Goal: Task Accomplishment & Management: Manage account settings

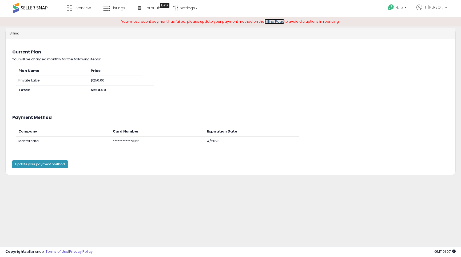
click at [270, 23] on link "Billing Page" at bounding box center [275, 21] width 20 height 5
click at [49, 162] on button "Update your payment method" at bounding box center [40, 164] width 56 height 8
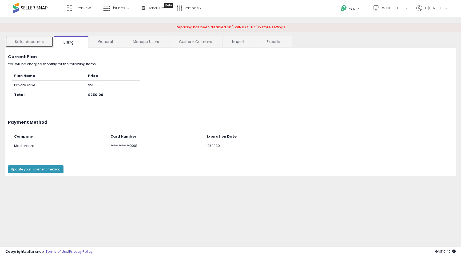
click at [25, 39] on link "Seller Accounts" at bounding box center [29, 41] width 48 height 11
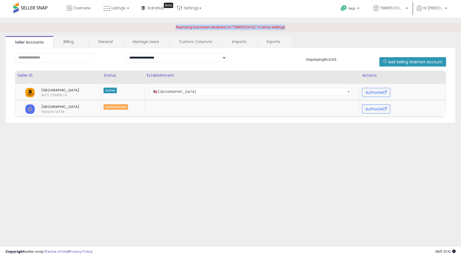
drag, startPoint x: 293, startPoint y: 28, endPoint x: 174, endPoint y: 25, distance: 119.4
click at [174, 25] on div "Repricing has been disabled on 'TWINTECH LLC' in store settings" at bounding box center [230, 27] width 461 height 9
click at [295, 32] on div "Repricing has been disabled on 'TWINTECH LLC' in store settings" at bounding box center [230, 27] width 461 height 9
click at [32, 5] on span at bounding box center [30, 8] width 34 height 10
click at [31, 9] on span at bounding box center [30, 8] width 34 height 10
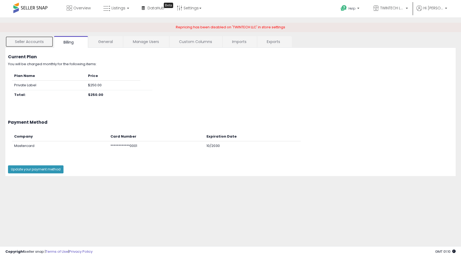
click at [22, 41] on link "Seller Accounts" at bounding box center [29, 41] width 48 height 11
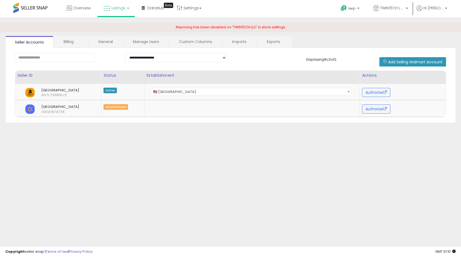
click at [118, 11] on link "Listings" at bounding box center [116, 8] width 34 height 16
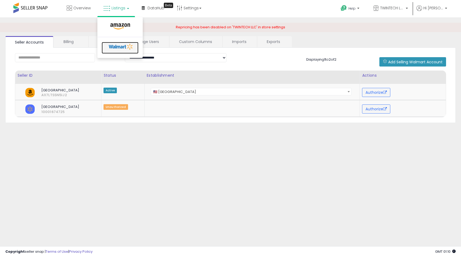
click at [125, 45] on icon at bounding box center [121, 47] width 28 height 8
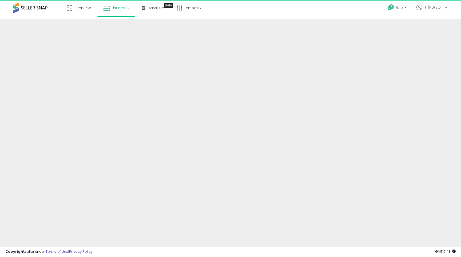
click at [129, 11] on link "Listings" at bounding box center [116, 8] width 34 height 16
click at [128, 19] on li at bounding box center [120, 27] width 45 height 19
click at [125, 12] on link "Listings" at bounding box center [116, 8] width 34 height 16
click at [122, 26] on icon at bounding box center [120, 26] width 23 height 7
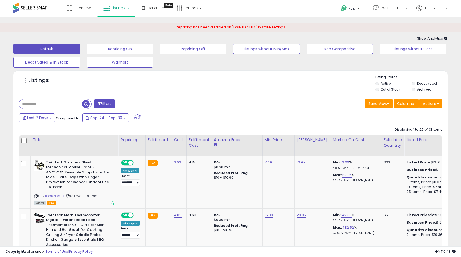
click at [259, 27] on span "Repricing has been disabled on 'TWINTECH LLC' in store settings" at bounding box center [230, 27] width 109 height 5
click at [400, 11] on p "TWINTECH LLC" at bounding box center [390, 8] width 35 height 7
click at [437, 5] on ul "Help Contact Support Search Knowledge Hub Request a Feature TWINTECH LLC TWINTE…" at bounding box center [392, 9] width 115 height 18
click at [433, 12] on p "Hi [PERSON_NAME]" at bounding box center [432, 8] width 31 height 7
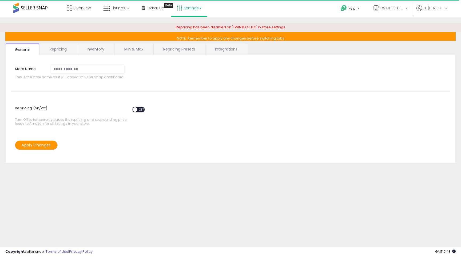
click at [142, 110] on span "OFF" at bounding box center [141, 109] width 9 height 5
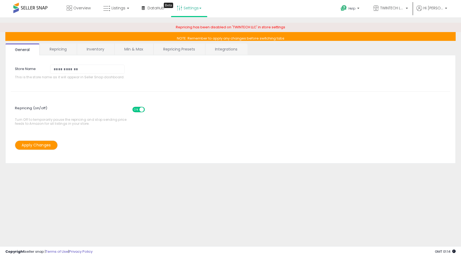
click at [35, 142] on button "Apply Changes" at bounding box center [36, 144] width 43 height 9
click at [179, 12] on link "Settings" at bounding box center [189, 8] width 33 height 16
click at [185, 29] on link "Store settings" at bounding box center [190, 27] width 24 height 5
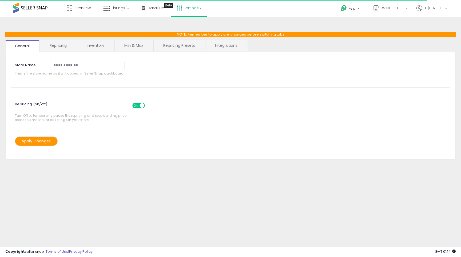
click at [60, 44] on link "Repricing" at bounding box center [58, 45] width 36 height 11
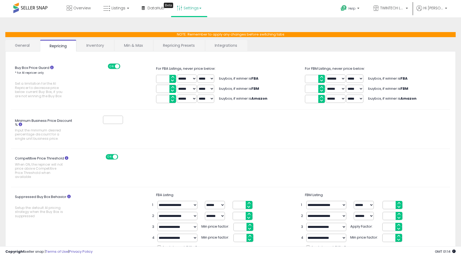
click at [100, 43] on link "Inventory" at bounding box center [95, 45] width 37 height 11
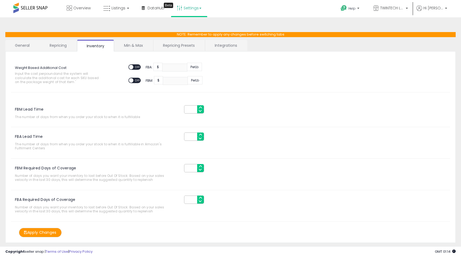
click at [49, 52] on div "Weight Based Additional Cost Input the cost per pound and the system will calcu…" at bounding box center [230, 147] width 451 height 191
click at [112, 11] on link "Listings" at bounding box center [116, 8] width 34 height 16
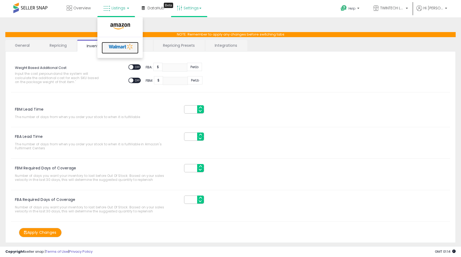
click at [119, 46] on icon at bounding box center [121, 47] width 28 height 8
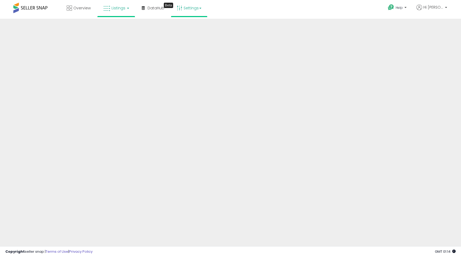
click at [195, 9] on link "Settings" at bounding box center [189, 8] width 33 height 16
click at [192, 28] on link "Store settings" at bounding box center [190, 27] width 24 height 5
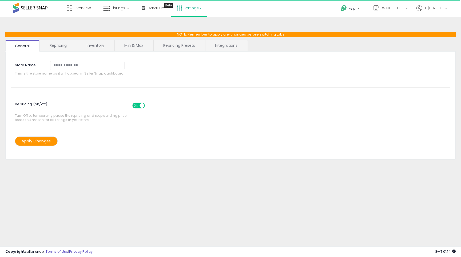
click at [31, 11] on span at bounding box center [30, 8] width 34 height 10
click at [31, 7] on span at bounding box center [30, 8] width 34 height 10
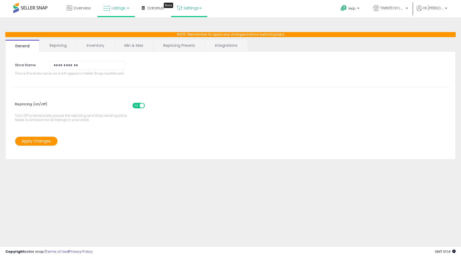
click at [114, 9] on span "Listings" at bounding box center [119, 7] width 14 height 5
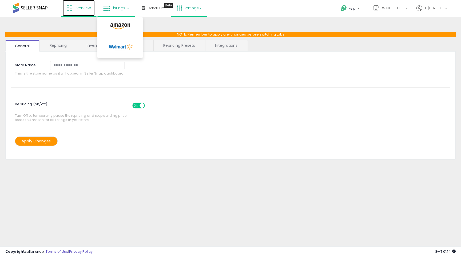
click at [81, 9] on span "Overview" at bounding box center [81, 7] width 17 height 5
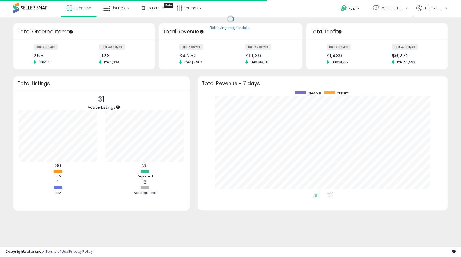
scroll to position [101, 239]
click at [340, 51] on div "last 7 days $1,439 Prev: $1,287" at bounding box center [350, 54] width 54 height 20
click at [344, 46] on label "last 7 days" at bounding box center [339, 47] width 25 height 7
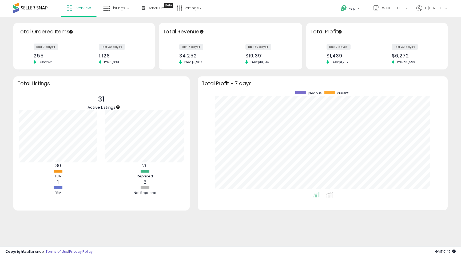
click at [40, 47] on label "last 7 days" at bounding box center [46, 47] width 25 height 7
click at [118, 6] on span "Listings" at bounding box center [119, 7] width 14 height 5
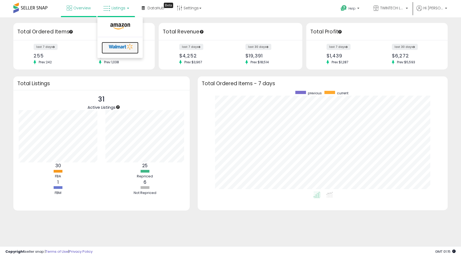
click at [120, 48] on icon at bounding box center [121, 47] width 28 height 8
